Goal: Transaction & Acquisition: Purchase product/service

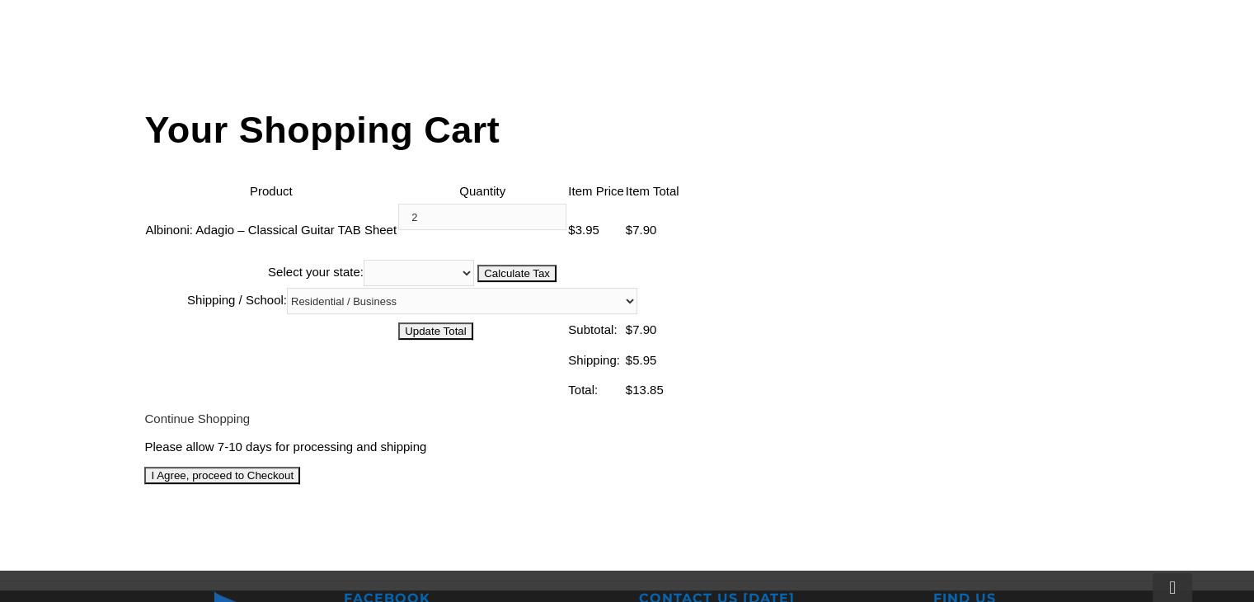
scroll to position [448, 0]
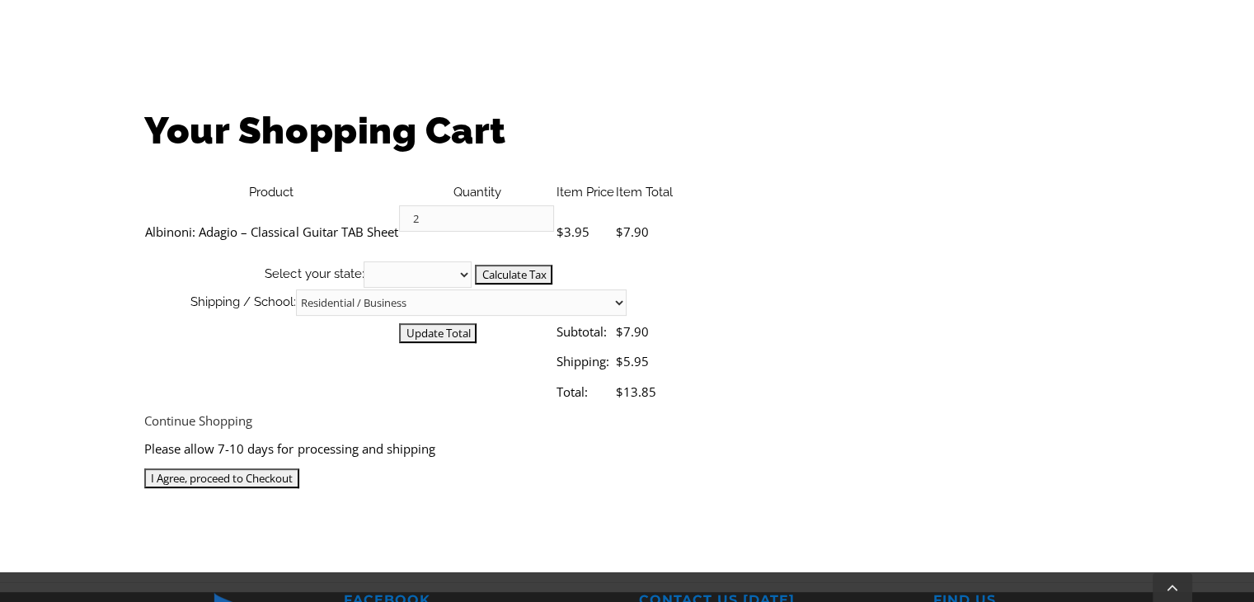
click at [299, 468] on input "I Agree, proceed to Checkout" at bounding box center [221, 478] width 155 height 20
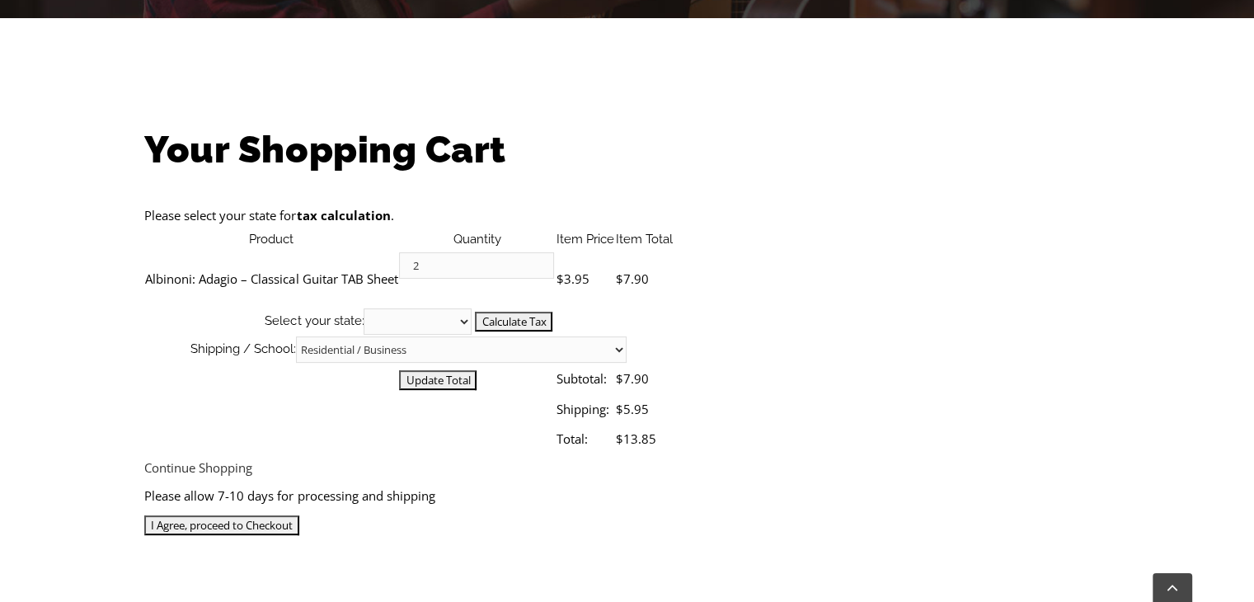
scroll to position [429, 0]
click at [471, 308] on select "[US_STATE] [US_STATE] [US_STATE] [US_STATE] [US_STATE] [US_STATE] [US_STATE] [U…" at bounding box center [417, 321] width 108 height 26
select select "CA"
click at [471, 308] on select "[US_STATE] [US_STATE] [US_STATE] [US_STATE] [US_STATE] [US_STATE] [US_STATE] [U…" at bounding box center [417, 321] width 108 height 26
click at [626, 336] on select "Residential / Business Store Pickup Annuciation [GEOGRAPHIC_DATA] [PERSON_NAME]…" at bounding box center [461, 349] width 330 height 26
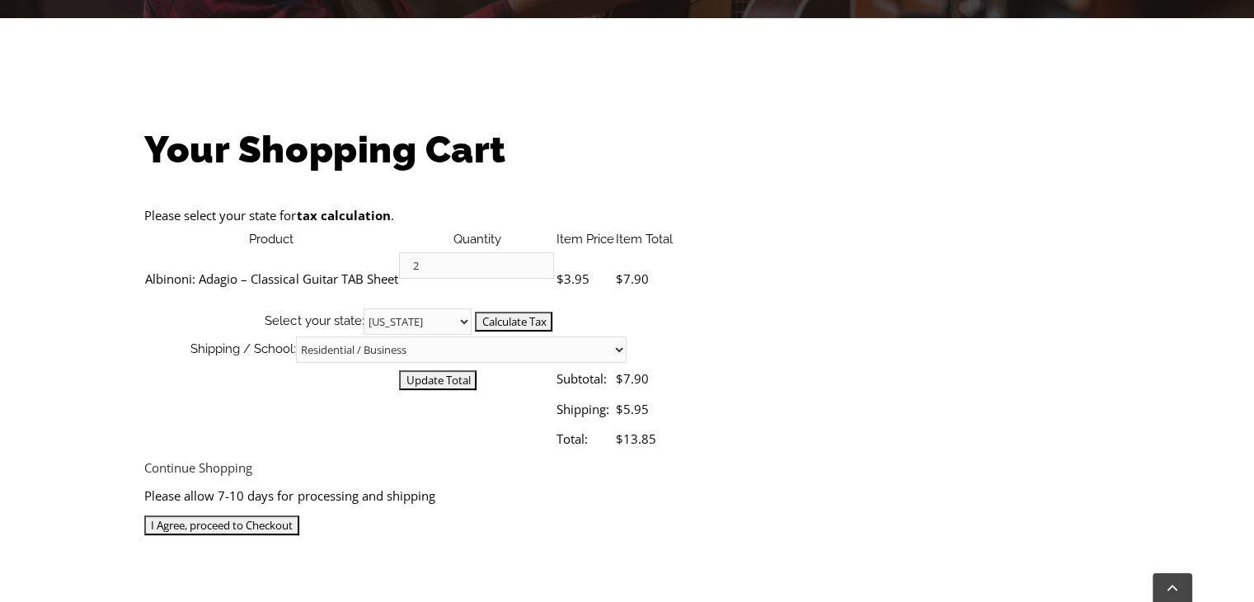
select select "2-[GEOGRAPHIC_DATA]"
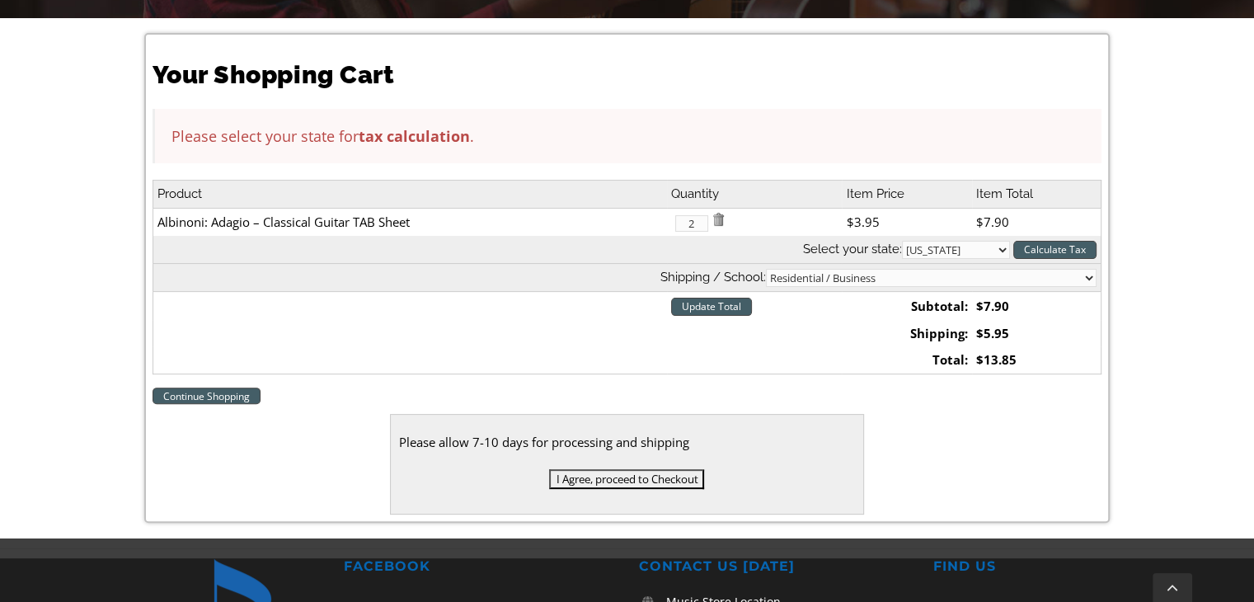
click at [897, 269] on select "Residential / Business Store Pickup Annuciation [GEOGRAPHIC_DATA] [PERSON_NAME]…" at bounding box center [931, 278] width 330 height 18
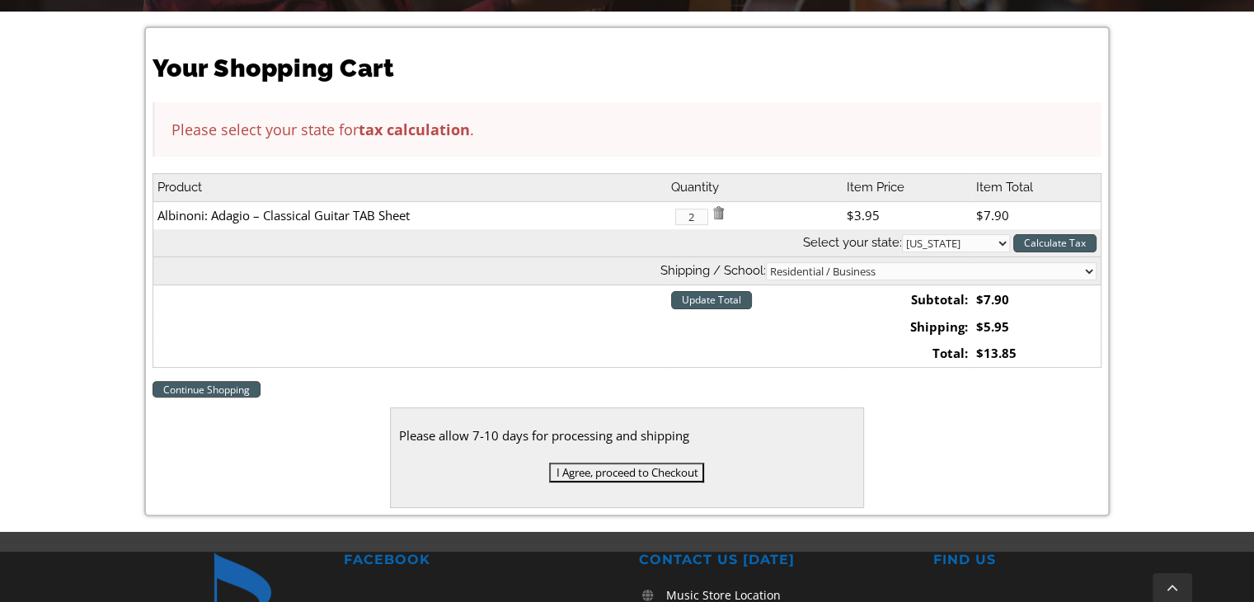
scroll to position [437, 0]
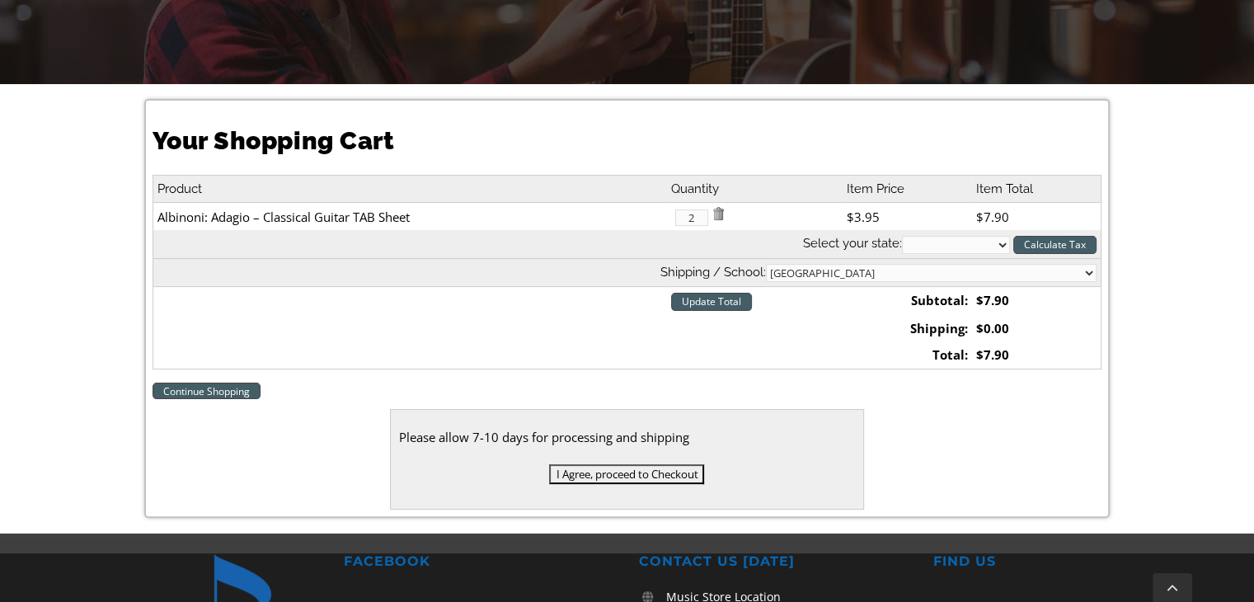
scroll to position [375, 0]
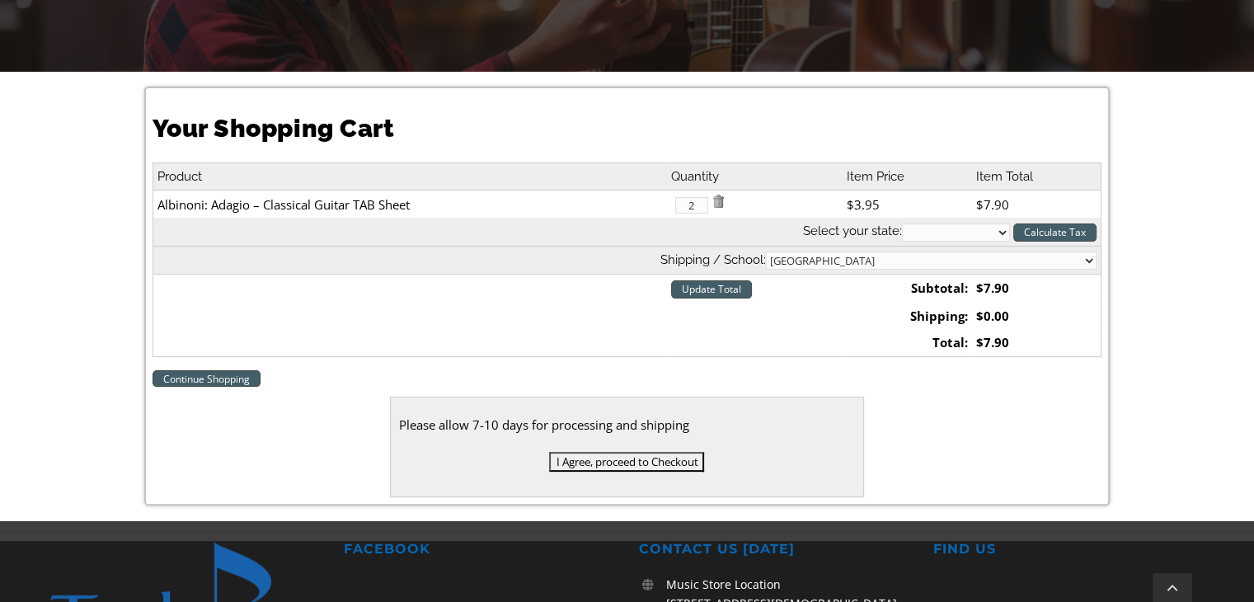
click at [592, 454] on input "I Agree, proceed to Checkout" at bounding box center [626, 462] width 155 height 20
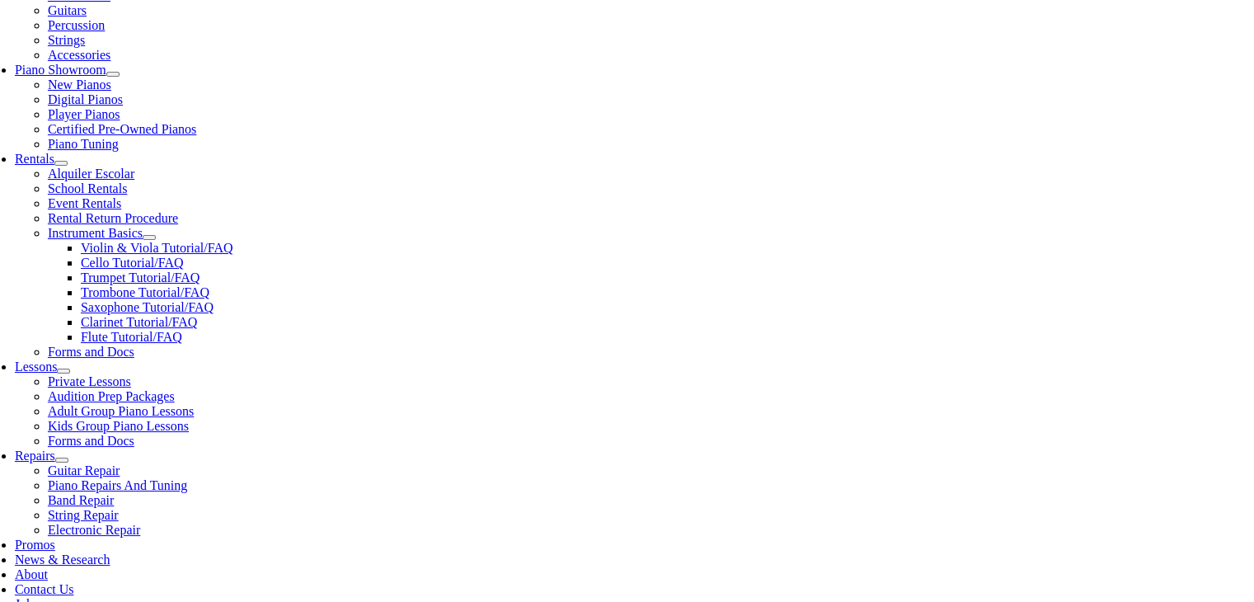
scroll to position [444, 0]
